Goal: Transaction & Acquisition: Register for event/course

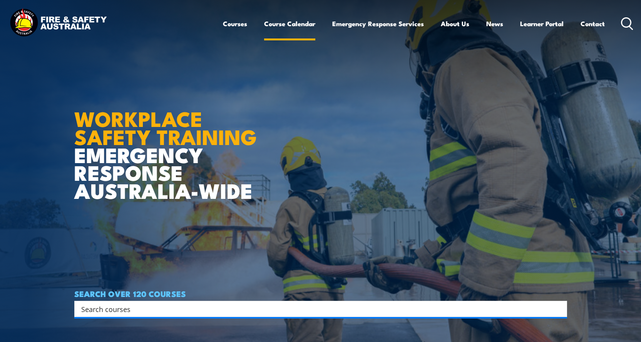
click at [281, 23] on link "Course Calendar" at bounding box center [289, 23] width 51 height 20
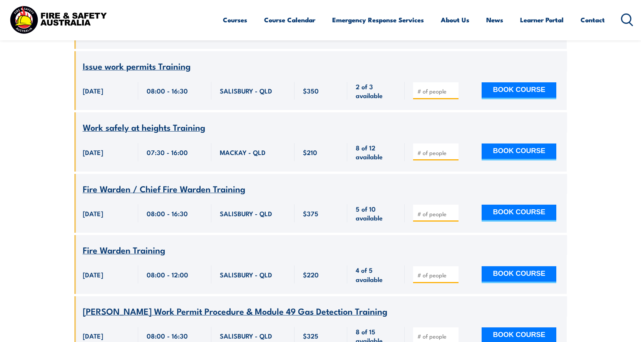
scroll to position [524, 0]
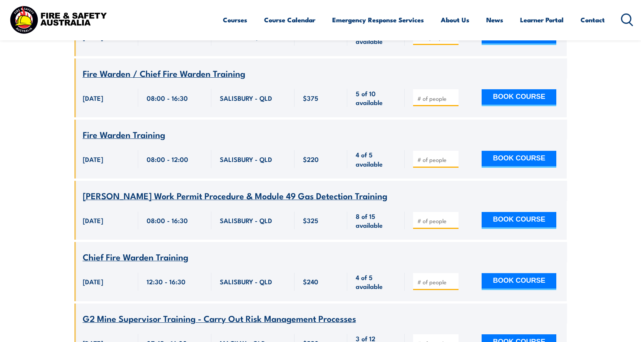
click at [430, 217] on input "number" at bounding box center [437, 221] width 39 height 8
type input "1"
click at [513, 212] on button "BOOK COURSE" at bounding box center [519, 220] width 75 height 17
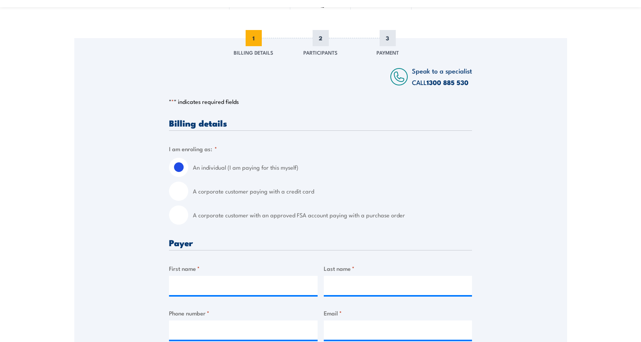
scroll to position [116, 0]
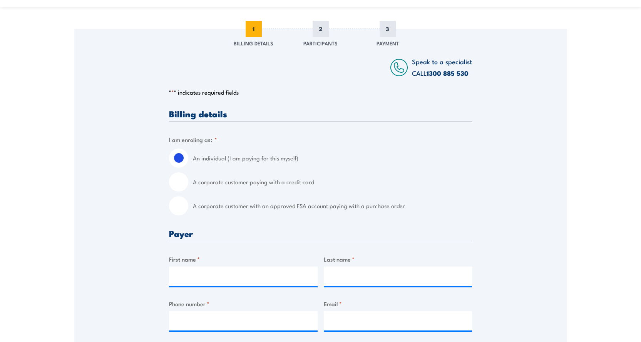
click at [178, 179] on input "A corporate customer paying with a credit card" at bounding box center [178, 182] width 19 height 19
radio input "true"
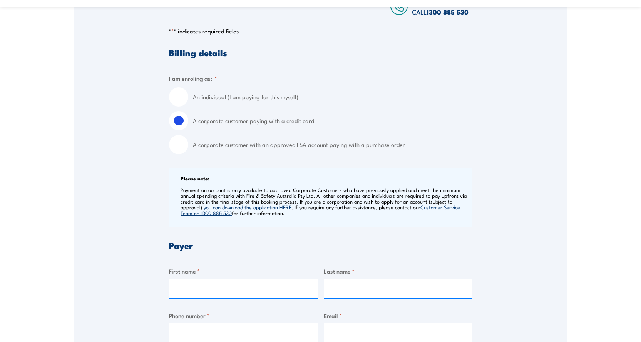
scroll to position [308, 0]
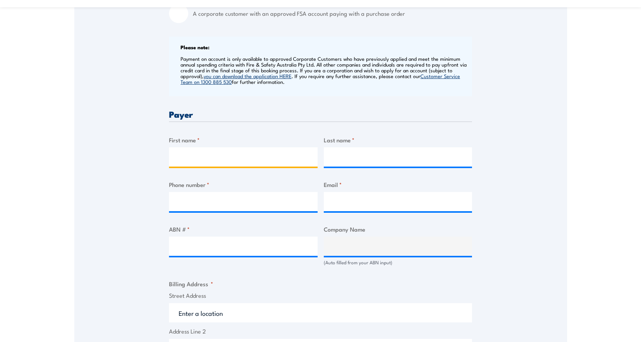
click at [186, 155] on input "First name *" at bounding box center [243, 157] width 149 height 19
click at [201, 159] on input "Jodiw" at bounding box center [243, 157] width 149 height 19
type input "Jodie"
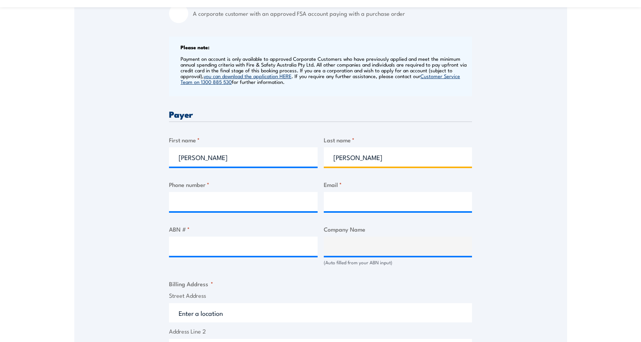
type input "Donhardt"
click at [211, 200] on input "Phone number *" at bounding box center [243, 201] width 149 height 19
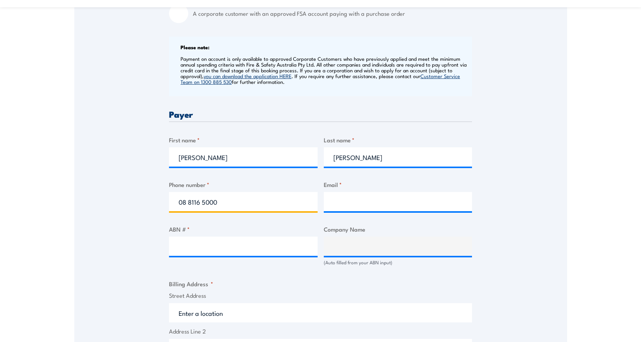
type input "08 8116 5000"
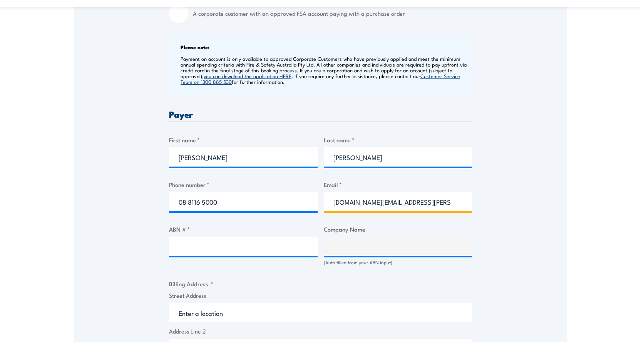
type input "field.operations.training@santos.com"
paste input "80 007 550 923"
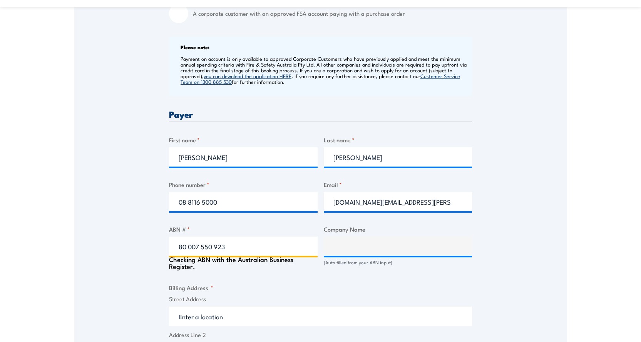
type input "80 007 550 923"
type input "SANTOS LIMITED"
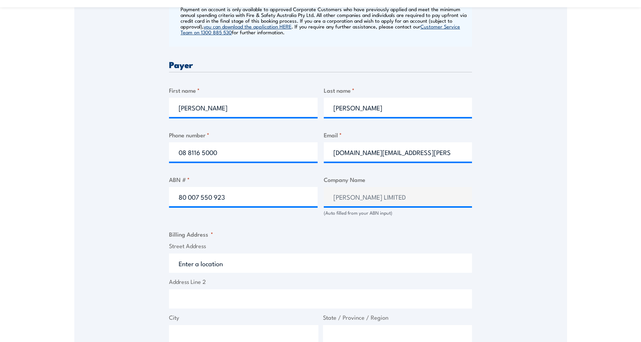
scroll to position [462, 0]
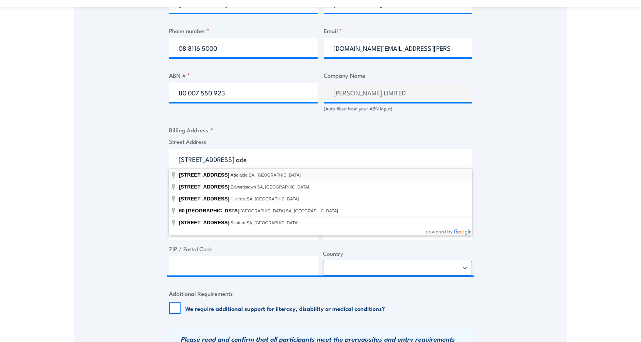
type input "60 Flinders Street, Adelaide SA, Australia"
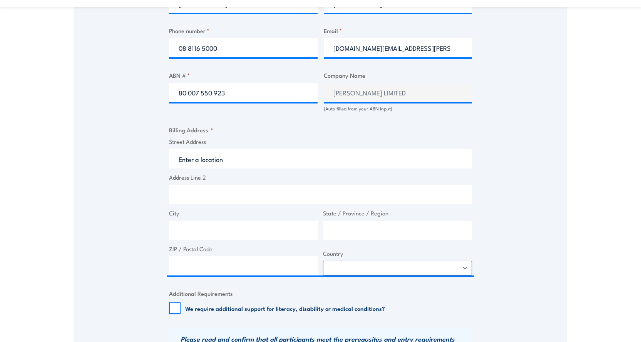
type input "60 Flinders St"
type input "Adelaide"
type input "South Australia"
type input "5000"
select select "Australia"
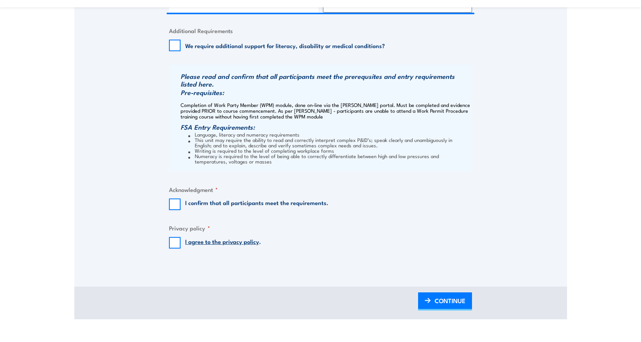
scroll to position [732, 0]
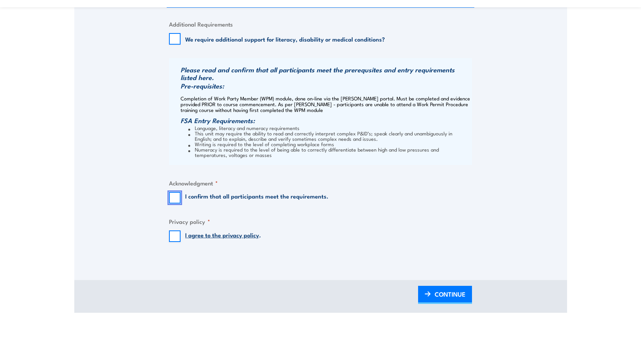
click at [173, 198] on input "I confirm that all participants meet the requirements." at bounding box center [175, 198] width 12 height 12
checkbox input "true"
click at [172, 237] on input "I agree to the privacy policy ." at bounding box center [175, 237] width 12 height 12
checkbox input "true"
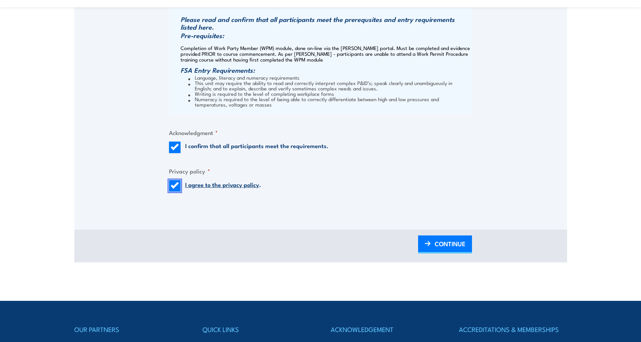
scroll to position [809, 0]
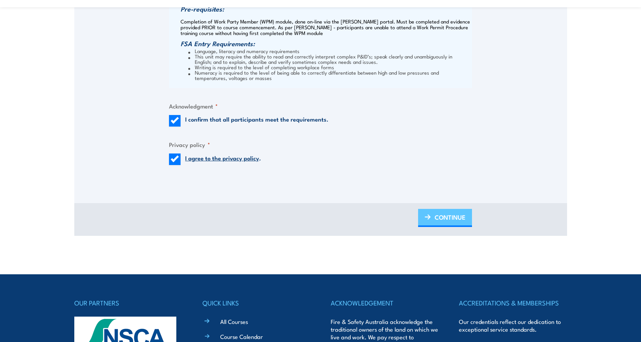
click at [455, 219] on span "CONTINUE" at bounding box center [450, 217] width 31 height 20
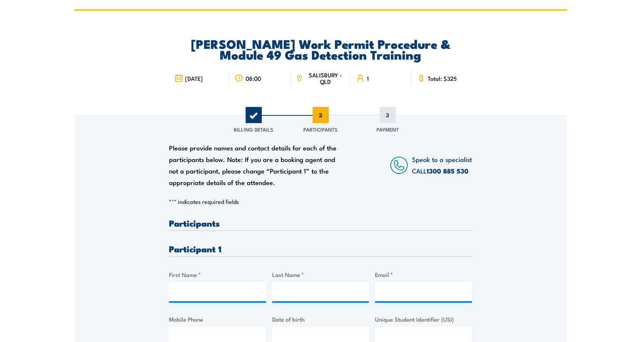
scroll to position [77, 0]
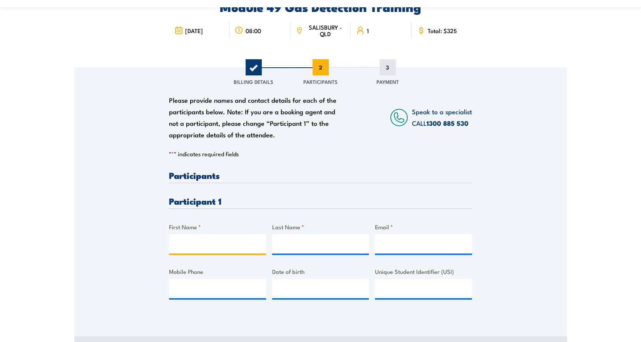
click at [179, 245] on input "First Name *" at bounding box center [217, 244] width 97 height 19
type input "Liam"
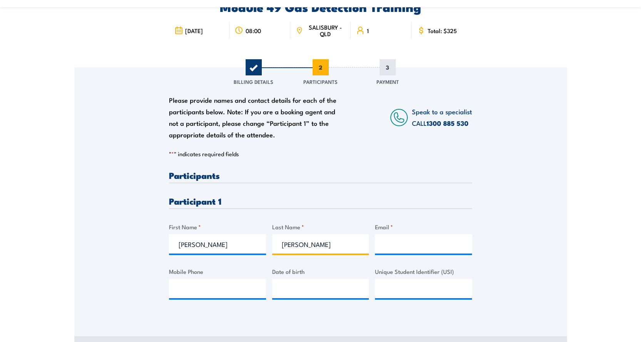
type input "Turner"
click at [404, 238] on input "Email *" at bounding box center [423, 244] width 97 height 19
paste input "Liam.Turner@santos.com"
type input "Liam.Turner@santos.com"
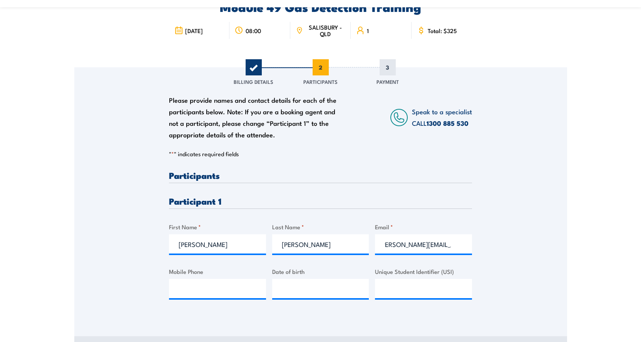
scroll to position [0, 0]
click at [222, 293] on input "Mobile Phone" at bounding box center [217, 288] width 97 height 19
paste input "432 155 829"
type input "0432 155 829"
type input "__/__/____"
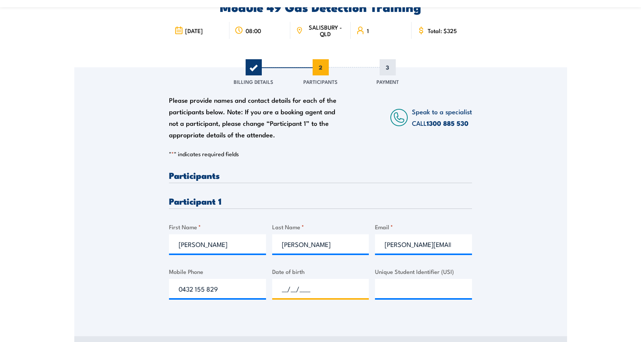
click at [299, 285] on input "__/__/____" at bounding box center [320, 288] width 97 height 19
type input "__/__/____"
type input "14/09/1989"
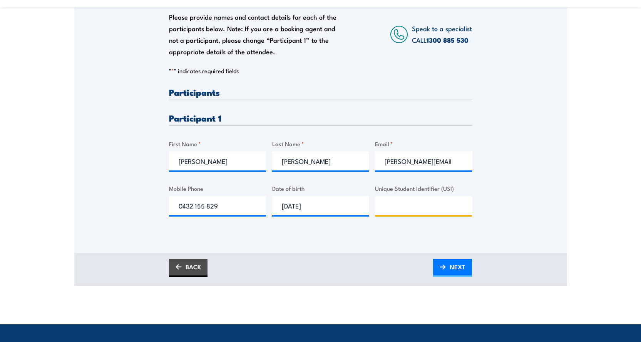
scroll to position [231, 0]
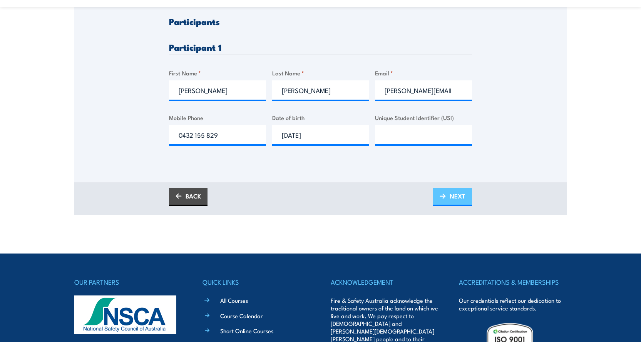
click at [454, 199] on span "NEXT" at bounding box center [458, 196] width 16 height 20
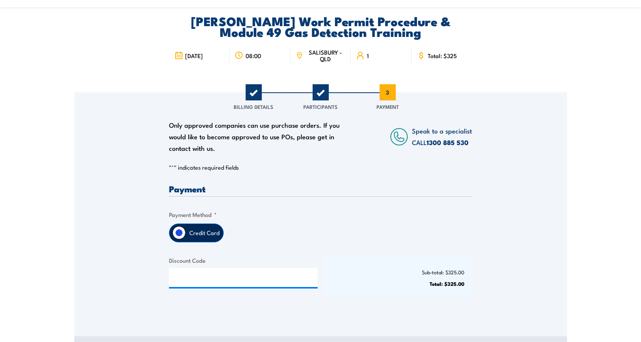
scroll to position [154, 0]
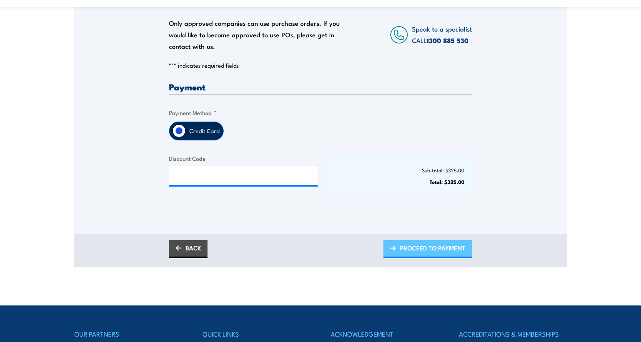
click at [432, 245] on span "PROCEED TO PAYMENT" at bounding box center [432, 248] width 65 height 20
